Goal: Task Accomplishment & Management: Use online tool/utility

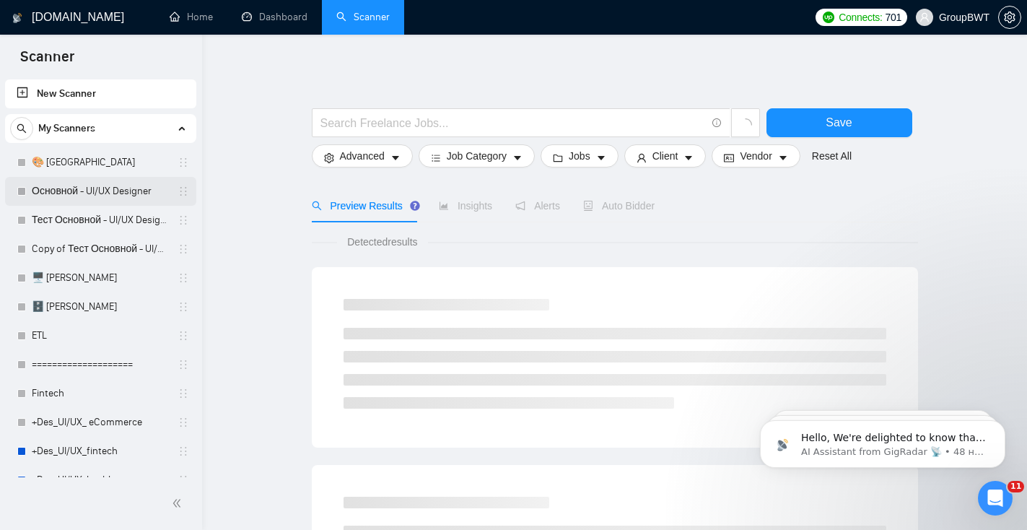
click at [78, 191] on link "Основной - UI/UX Designer" at bounding box center [100, 191] width 137 height 29
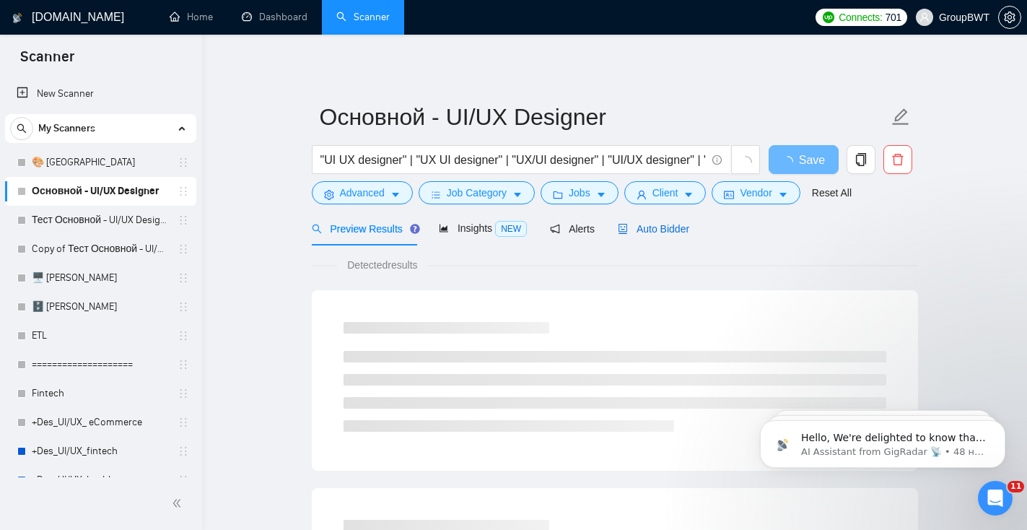
click at [681, 232] on span "Auto Bidder" at bounding box center [653, 229] width 71 height 12
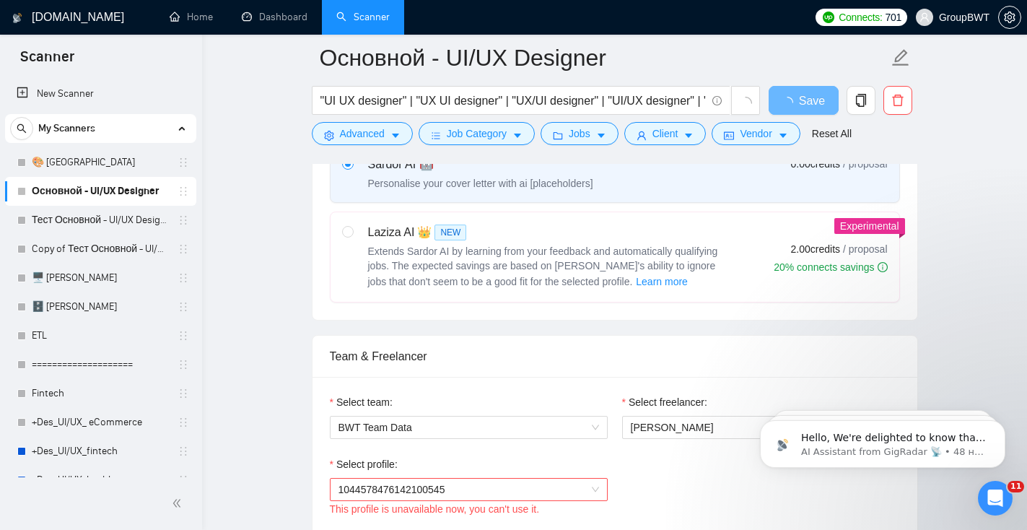
scroll to position [640, 0]
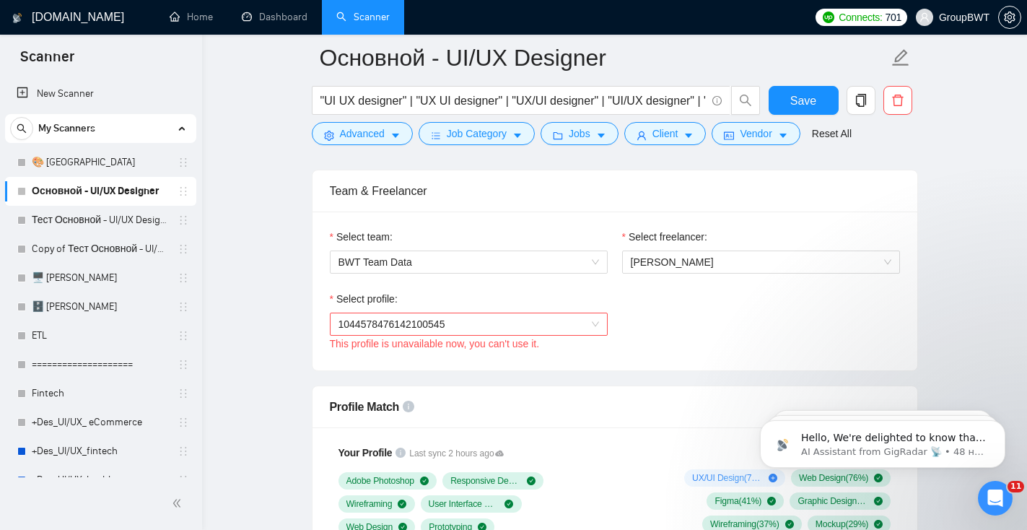
click at [553, 335] on span "1044578476142100545" at bounding box center [469, 324] width 261 height 22
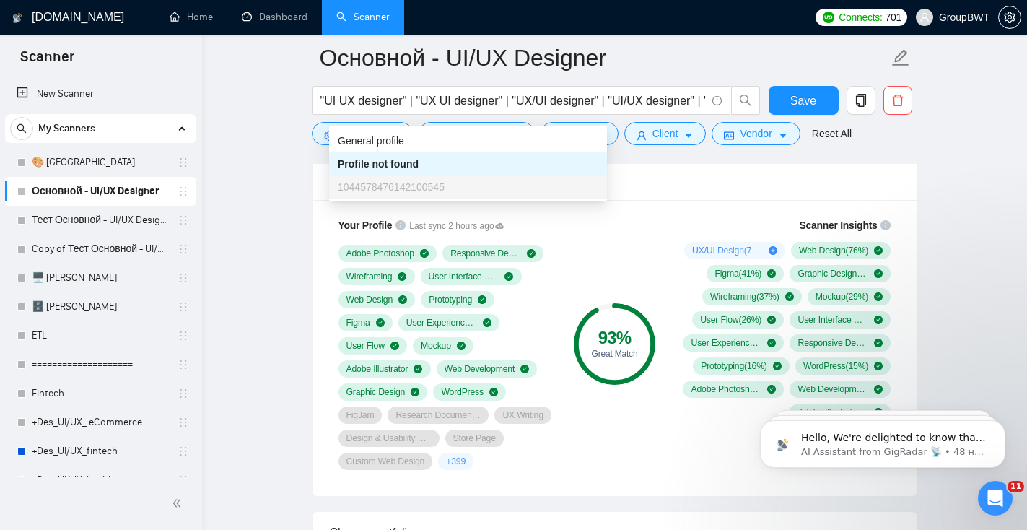
scroll to position [998, 0]
click at [531, 299] on div "Adobe Photoshop Responsive Design Wireframing User Interface Design Web Design …" at bounding box center [446, 357] width 214 height 225
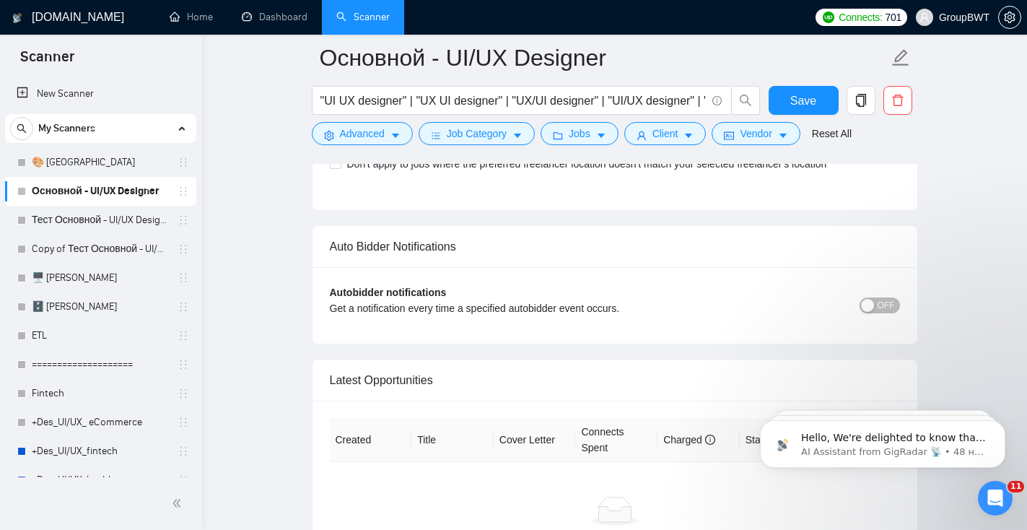
scroll to position [3108, 0]
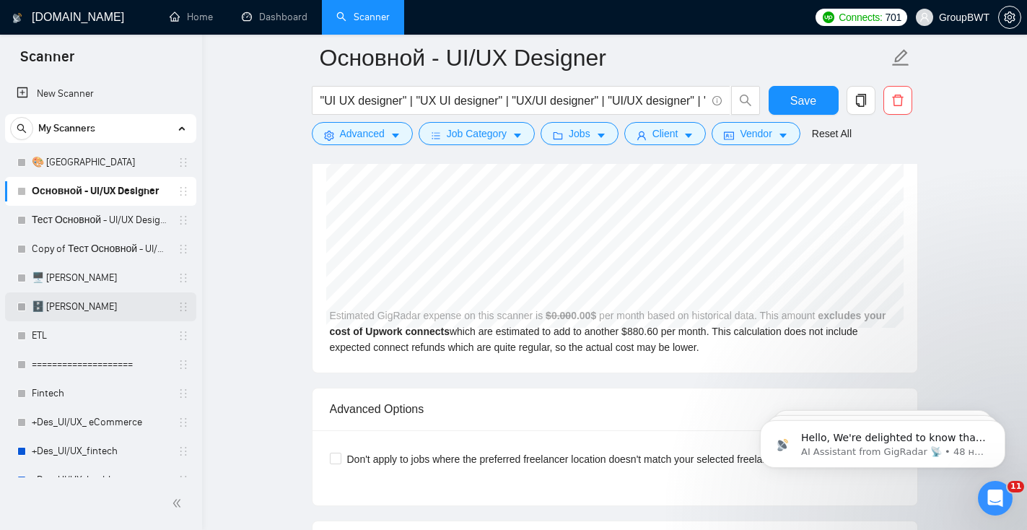
click at [87, 304] on link "🗄️ [PERSON_NAME]" at bounding box center [100, 306] width 137 height 29
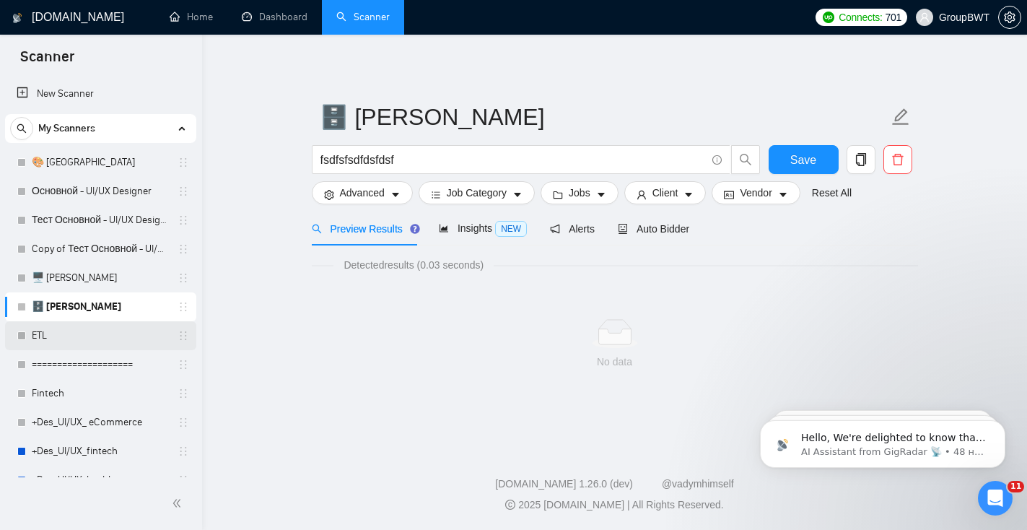
click at [67, 330] on link "ETL" at bounding box center [100, 335] width 137 height 29
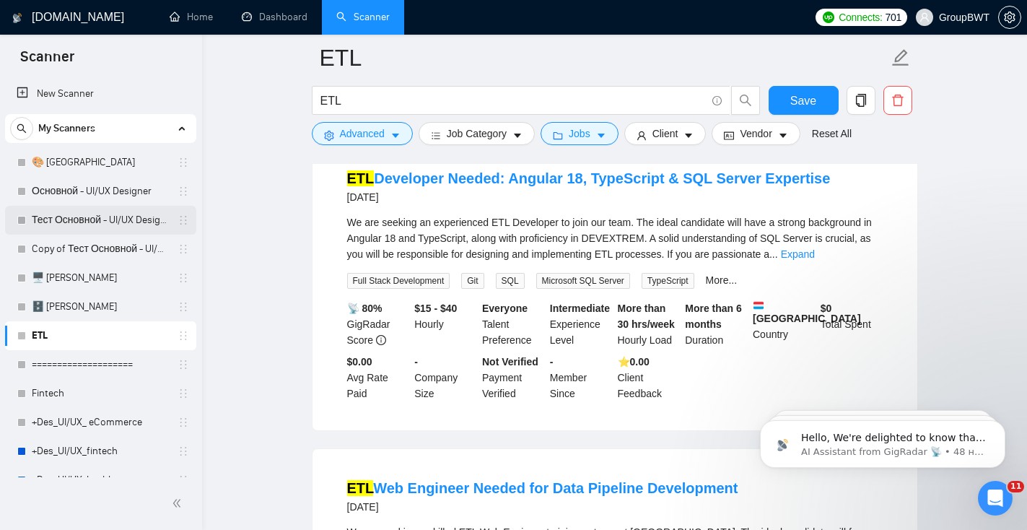
click at [39, 216] on link "Тест Основной - UI/UX Designer" at bounding box center [100, 220] width 137 height 29
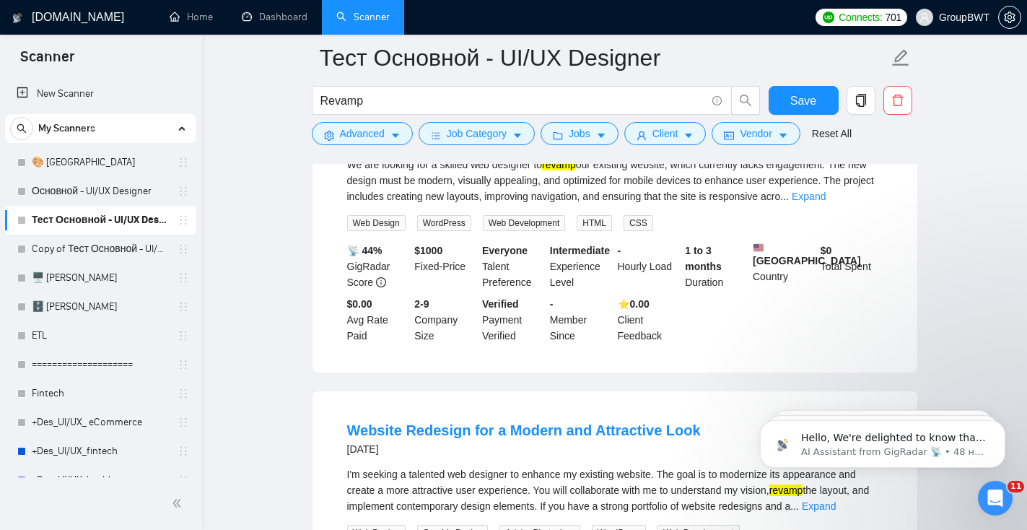
scroll to position [243, 0]
